Goal: Transaction & Acquisition: Purchase product/service

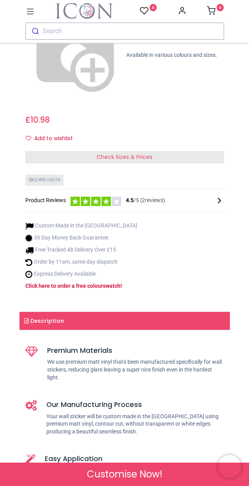
scroll to position [324, 0]
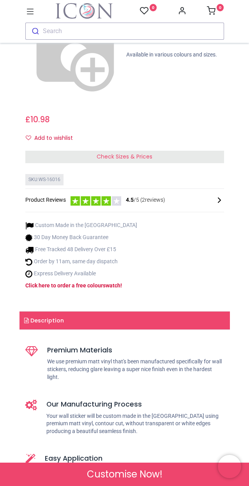
click at [139, 311] on link "Description" at bounding box center [124, 320] width 210 height 18
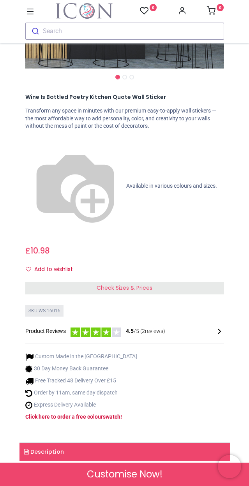
scroll to position [189, 0]
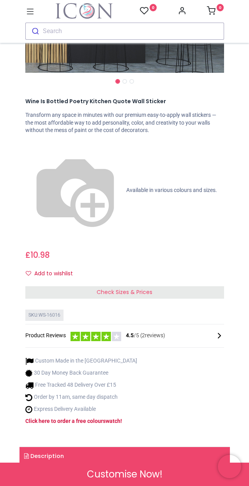
click at [147, 288] on span "Check Sizes & Prices" at bounding box center [125, 292] width 56 height 8
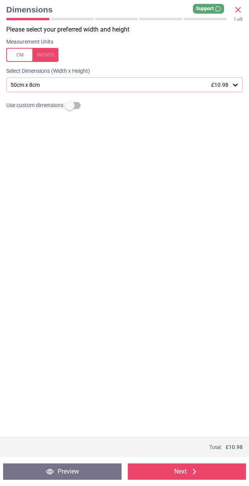
click at [88, 470] on button "Preview" at bounding box center [62, 471] width 118 height 16
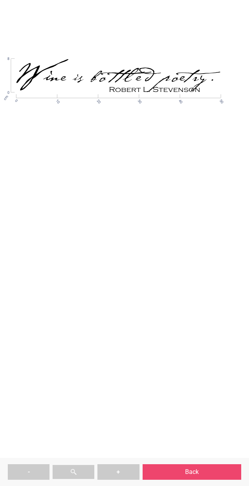
click at [191, 467] on button "Back" at bounding box center [191, 472] width 99 height 16
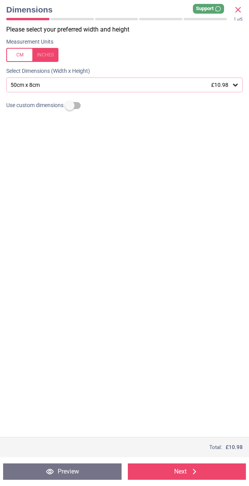
click at [197, 468] on icon at bounding box center [194, 471] width 9 height 9
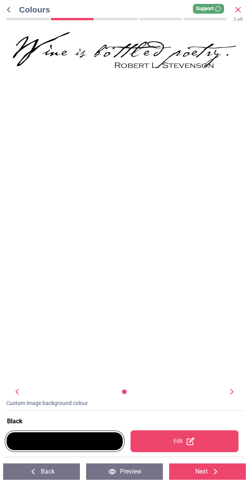
click at [134, 465] on button "Preview" at bounding box center [124, 471] width 77 height 16
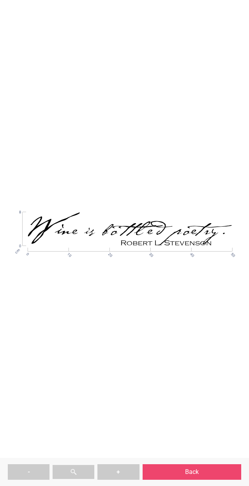
click at [137, 473] on button "+" at bounding box center [118, 472] width 42 height 16
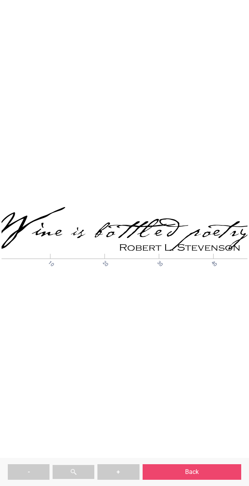
click at [201, 466] on button "Back" at bounding box center [191, 472] width 99 height 16
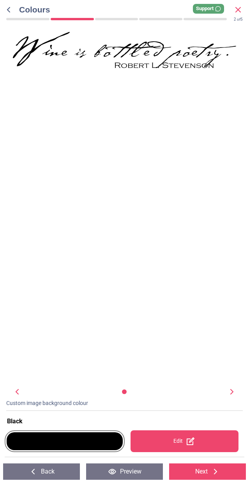
click at [74, 432] on div at bounding box center [65, 441] width 116 height 18
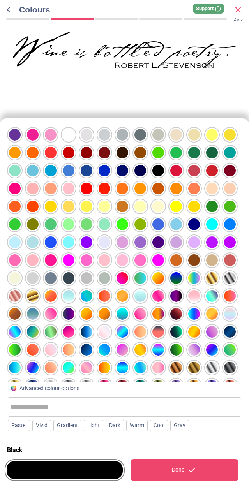
scroll to position [0, 0]
click at [67, 379] on div at bounding box center [69, 385] width 12 height 12
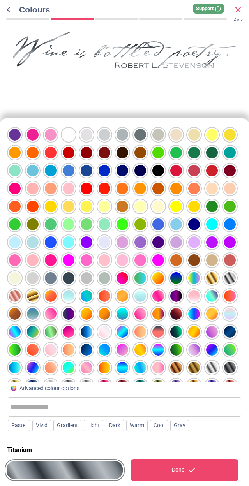
click at [136, 129] on div at bounding box center [140, 135] width 12 height 12
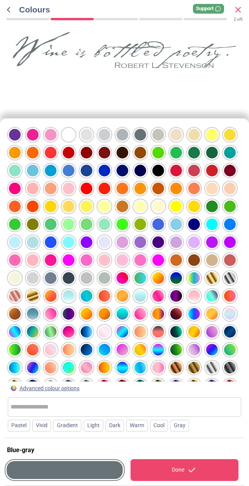
click at [136, 129] on div at bounding box center [140, 135] width 12 height 12
click at [120, 129] on div at bounding box center [122, 135] width 12 height 12
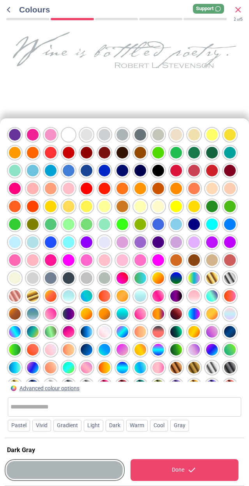
click at [137, 129] on div at bounding box center [140, 135] width 12 height 12
